Goal: Transaction & Acquisition: Download file/media

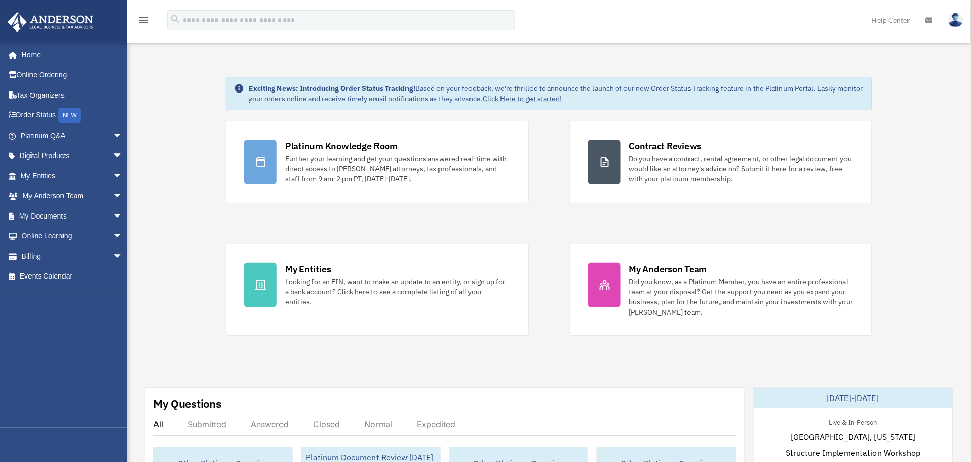
click at [113, 176] on span "arrow_drop_down" at bounding box center [123, 176] width 20 height 21
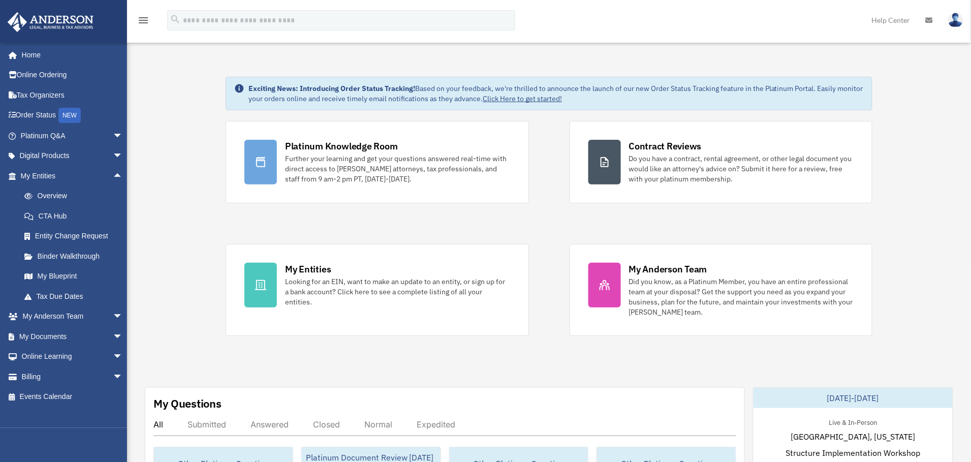
click at [113, 176] on span "arrow_drop_up" at bounding box center [123, 176] width 20 height 21
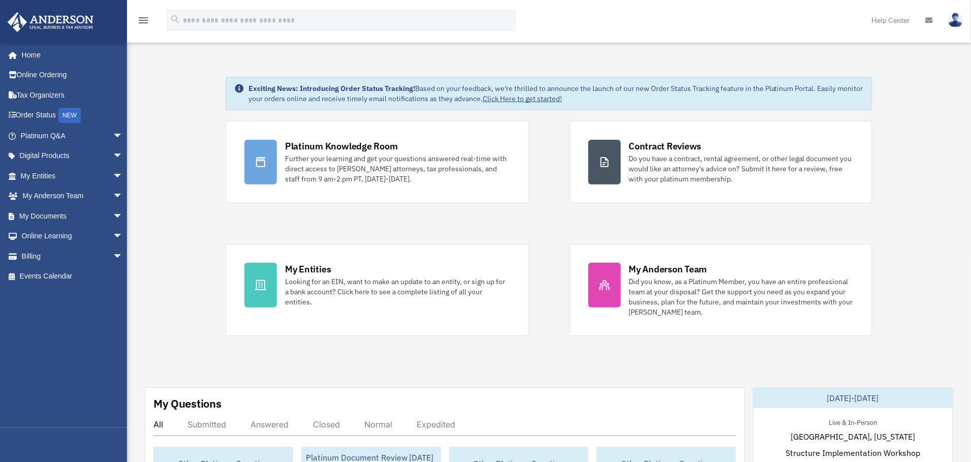
click at [113, 216] on span "arrow_drop_down" at bounding box center [123, 216] width 20 height 21
click at [44, 234] on link "Box" at bounding box center [76, 236] width 124 height 20
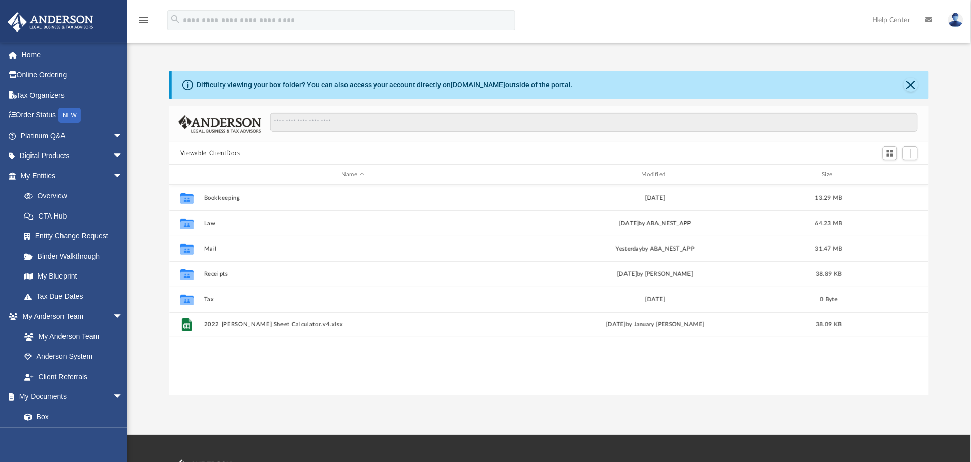
scroll to position [219, 748]
click at [208, 222] on button "Law" at bounding box center [353, 223] width 298 height 7
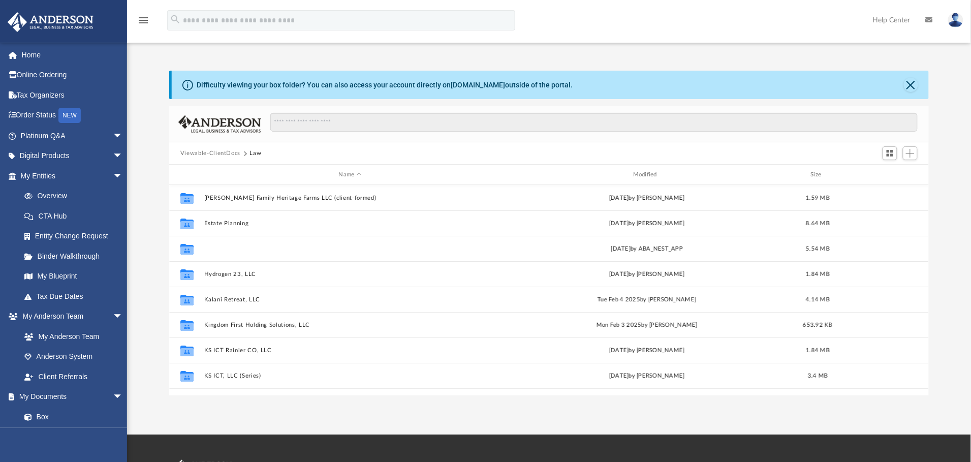
click at [234, 249] on button "First Solution, Inc." at bounding box center [350, 248] width 292 height 7
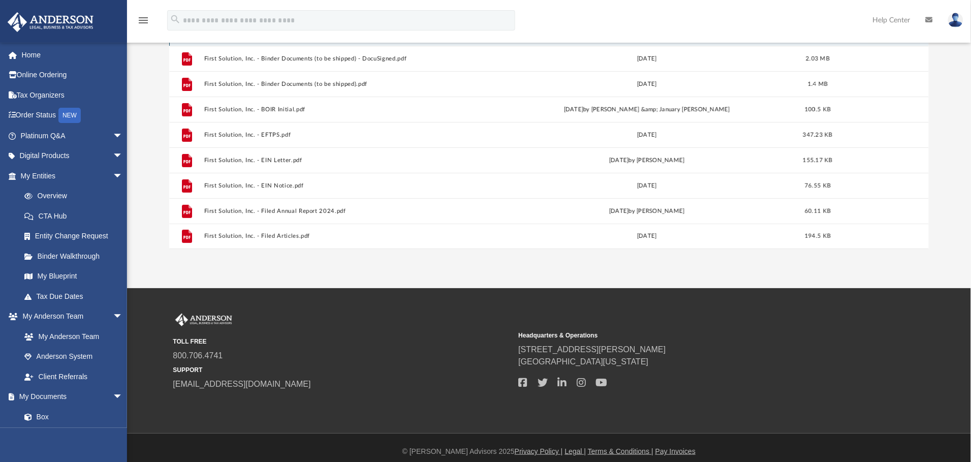
scroll to position [152, 0]
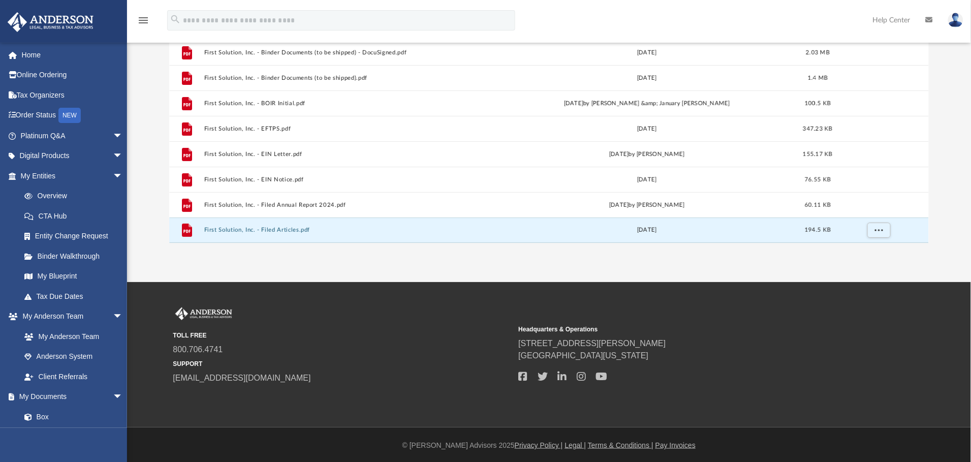
click at [277, 227] on button "First Solution, Inc. - Filed Articles.pdf" at bounding box center [350, 230] width 292 height 7
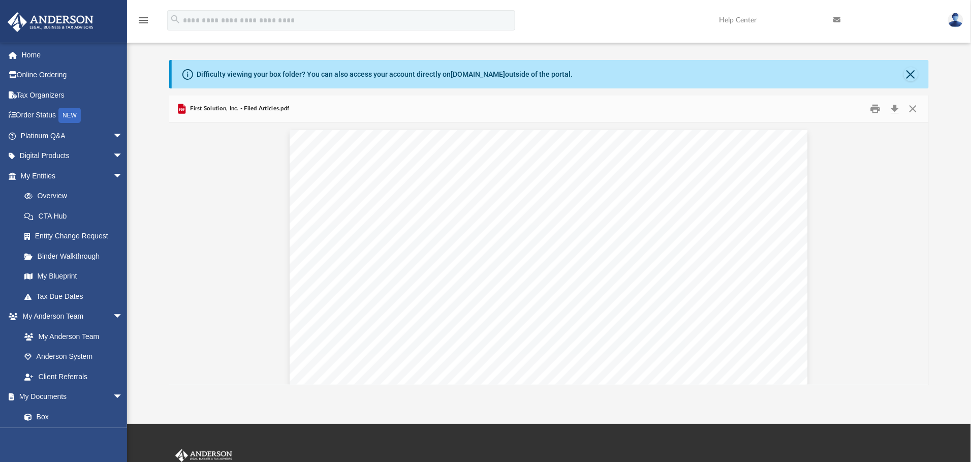
scroll to position [0, 0]
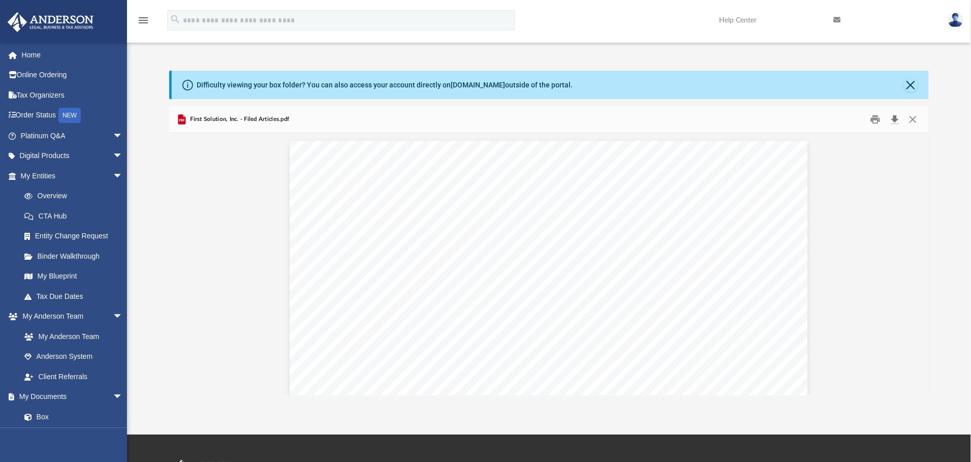
click at [896, 119] on button "Download" at bounding box center [894, 120] width 18 height 16
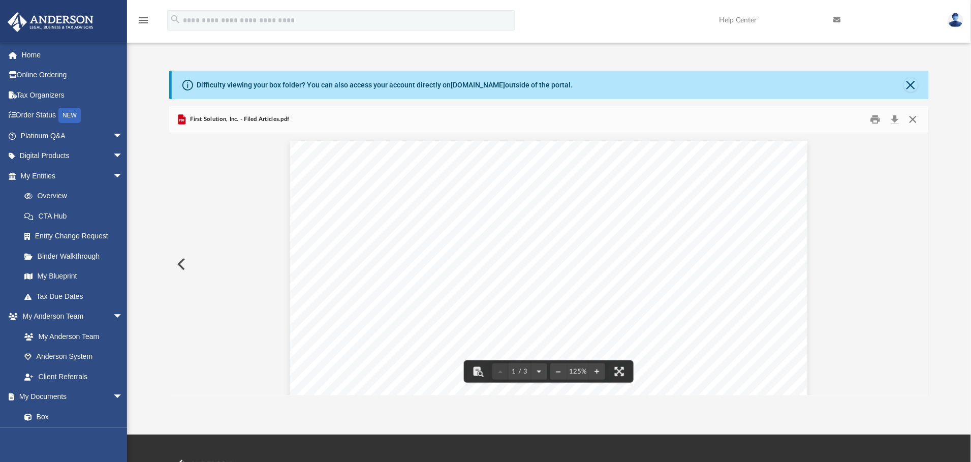
click at [913, 119] on button "Close" at bounding box center [913, 120] width 18 height 16
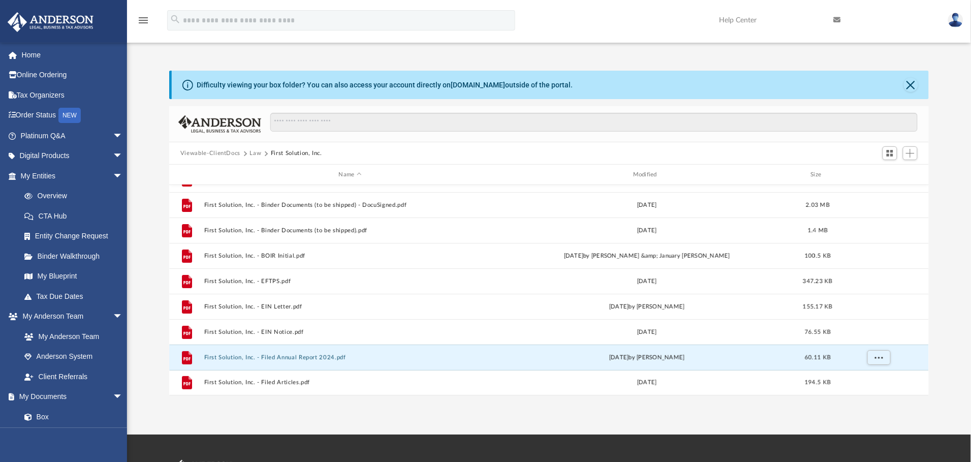
click at [276, 356] on button "First Solution, Inc. - Filed Annual Report 2024.pdf" at bounding box center [350, 357] width 292 height 7
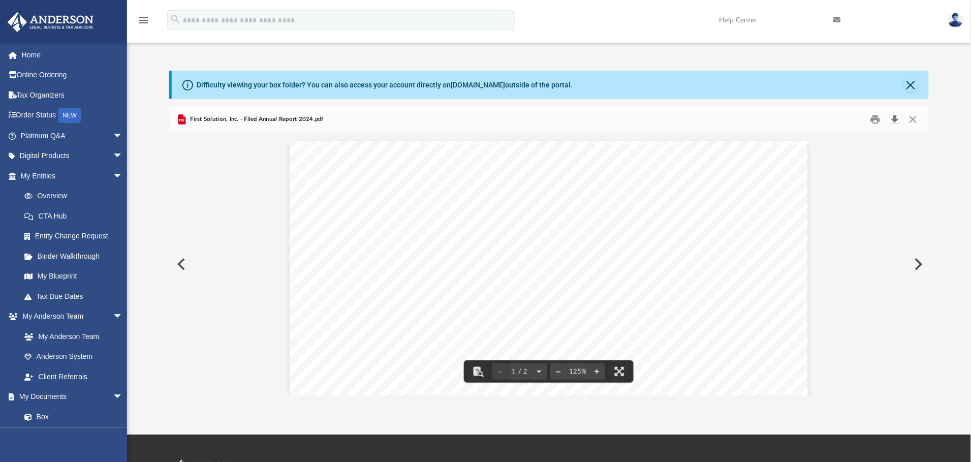
click at [893, 122] on button "Download" at bounding box center [894, 120] width 18 height 16
